Goal: Information Seeking & Learning: Learn about a topic

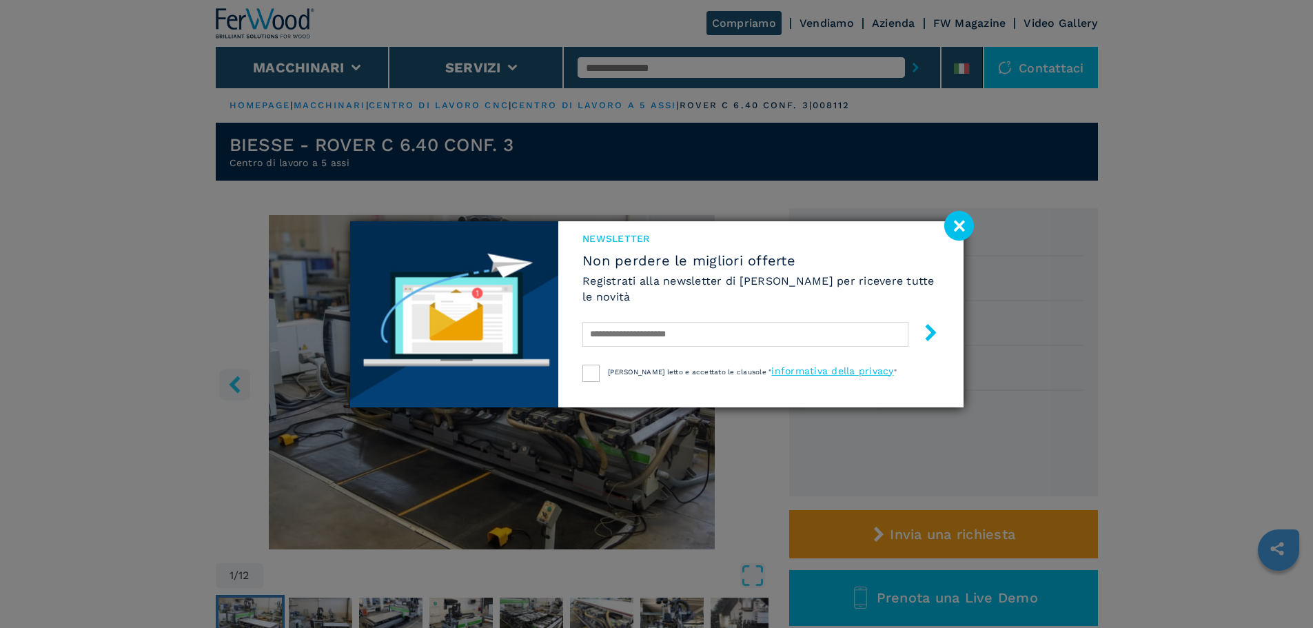
click at [956, 229] on image at bounding box center [959, 226] width 30 height 30
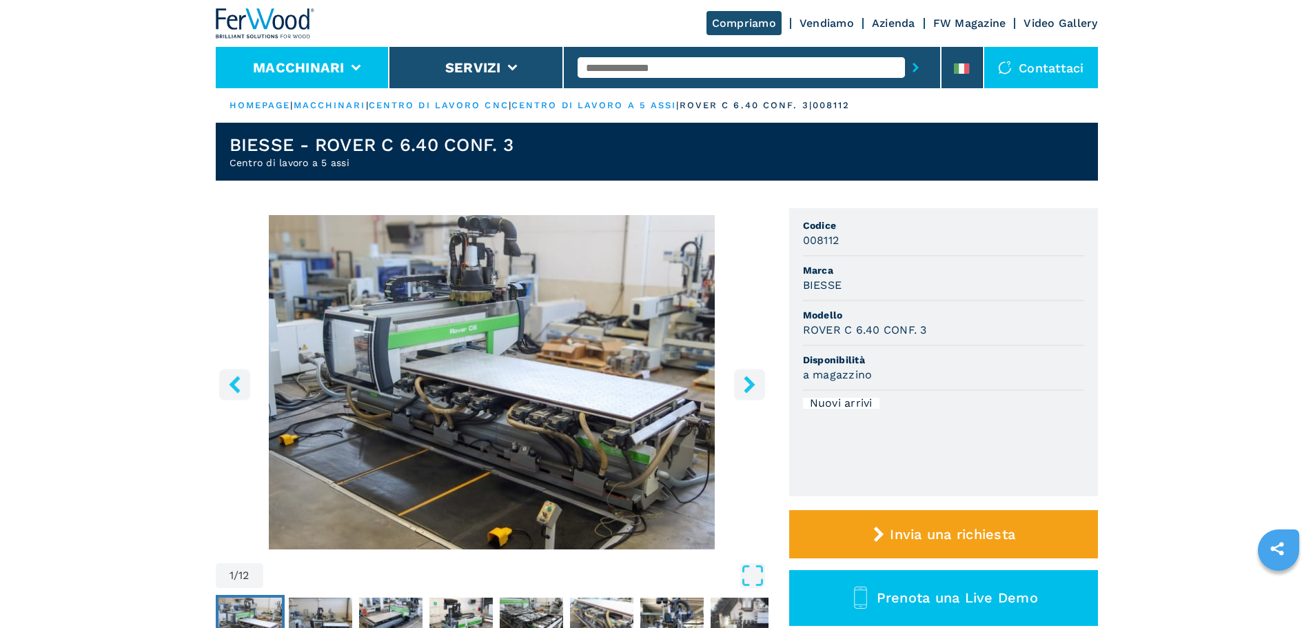
click at [351, 62] on li "Macchinari" at bounding box center [303, 67] width 174 height 41
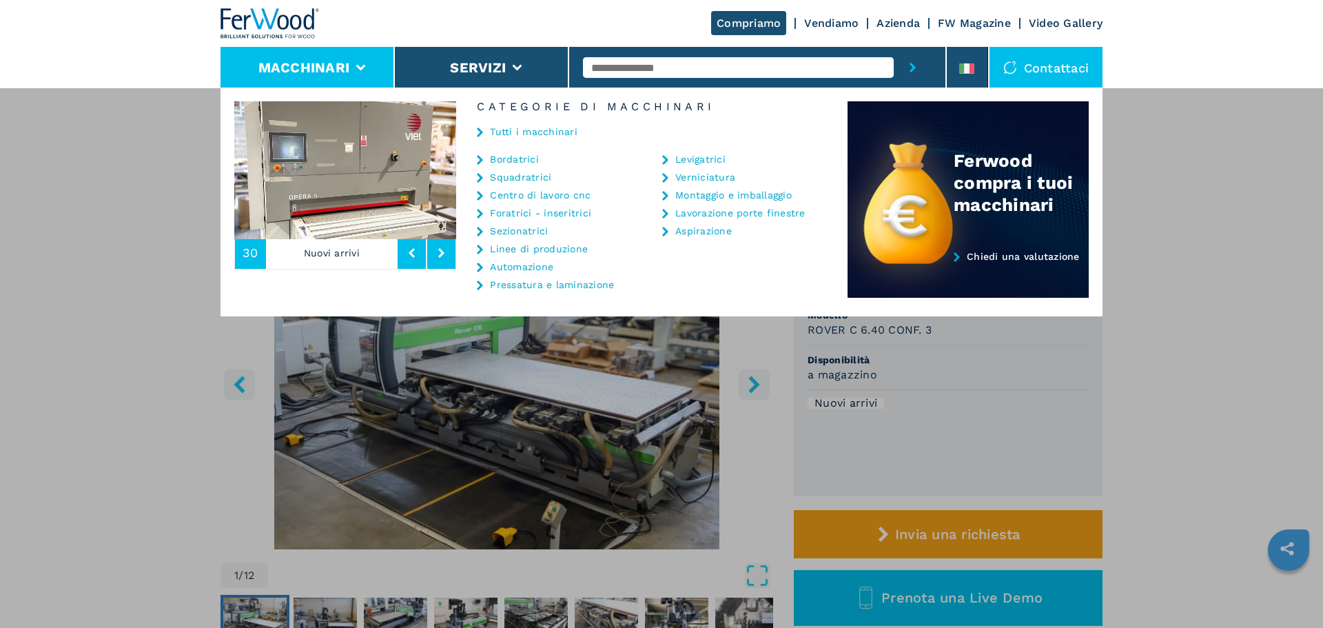
click at [513, 196] on link "Centro di lavoro cnc" at bounding box center [540, 195] width 101 height 10
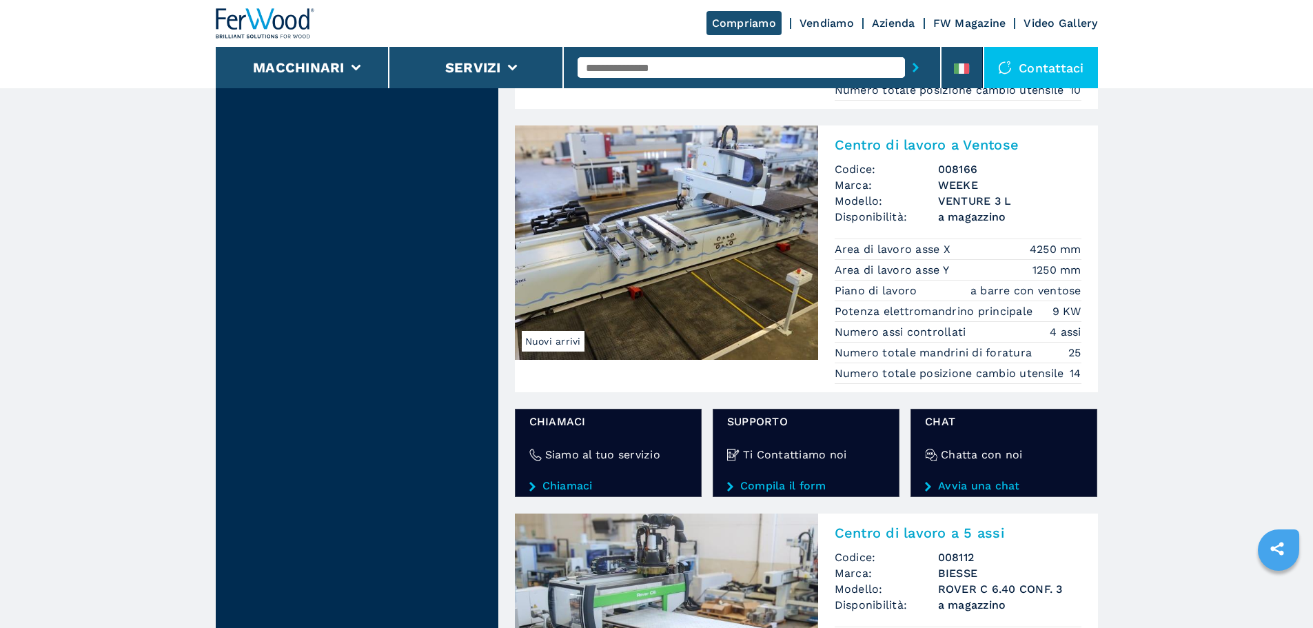
scroll to position [2136, 0]
